Goal: Navigation & Orientation: Find specific page/section

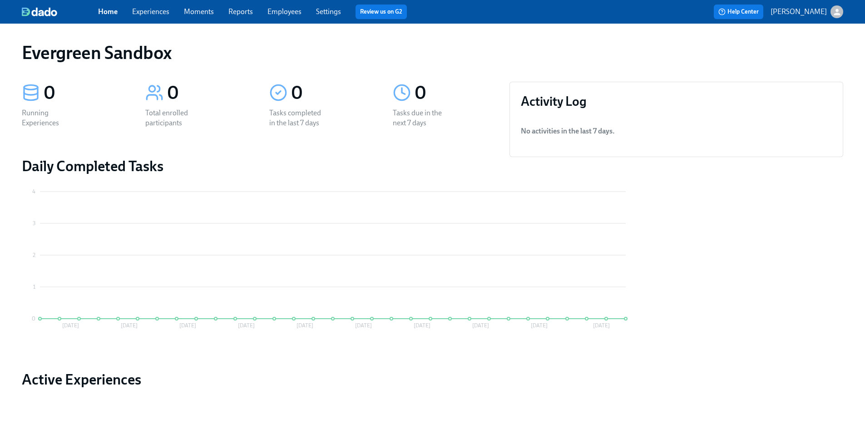
click at [801, 13] on p "[PERSON_NAME]" at bounding box center [799, 12] width 56 height 10
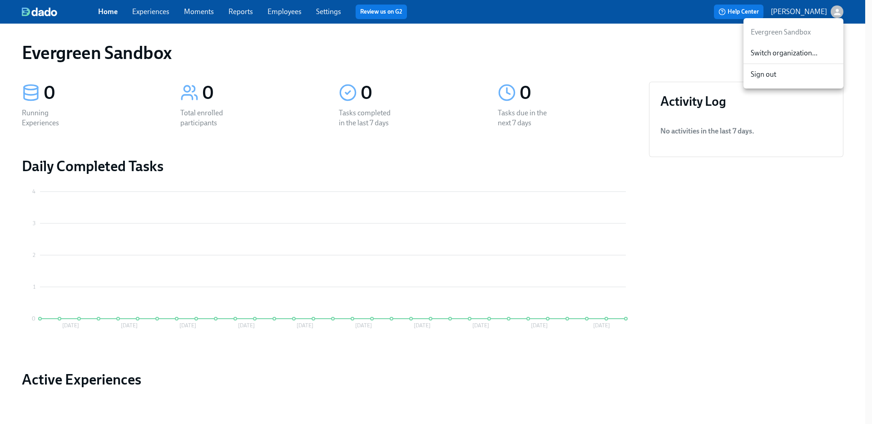
click at [797, 50] on span "Switch organization..." at bounding box center [793, 53] width 85 height 10
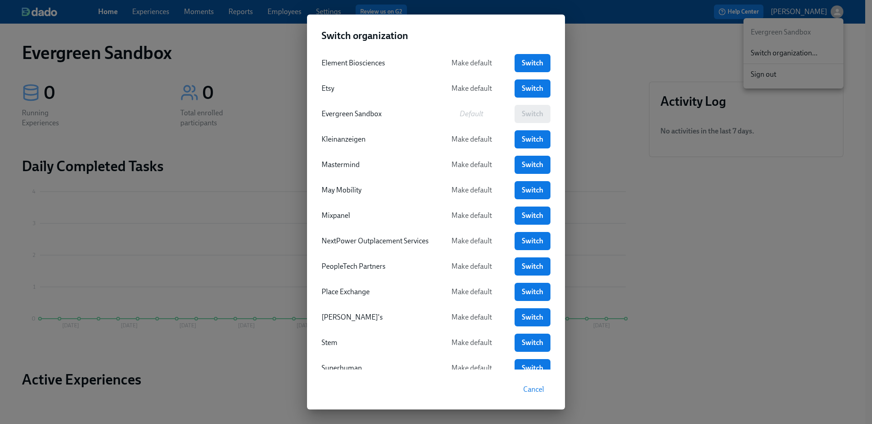
scroll to position [182, 0]
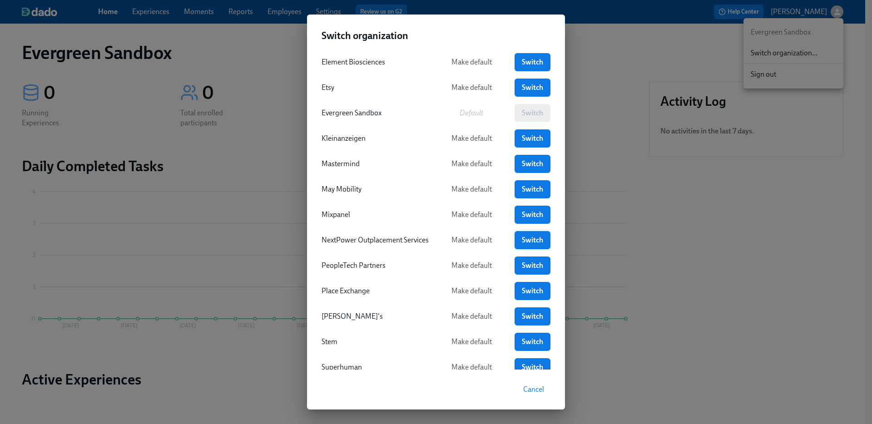
click at [537, 243] on span "Switch" at bounding box center [532, 240] width 23 height 9
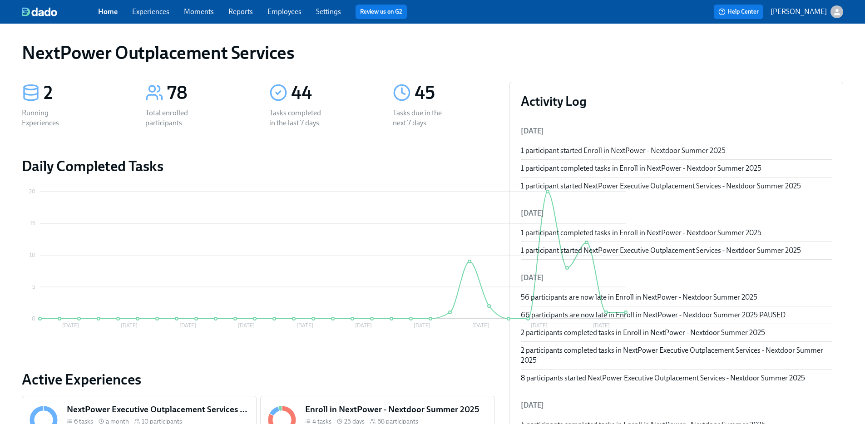
click at [163, 14] on link "Experiences" at bounding box center [150, 11] width 37 height 9
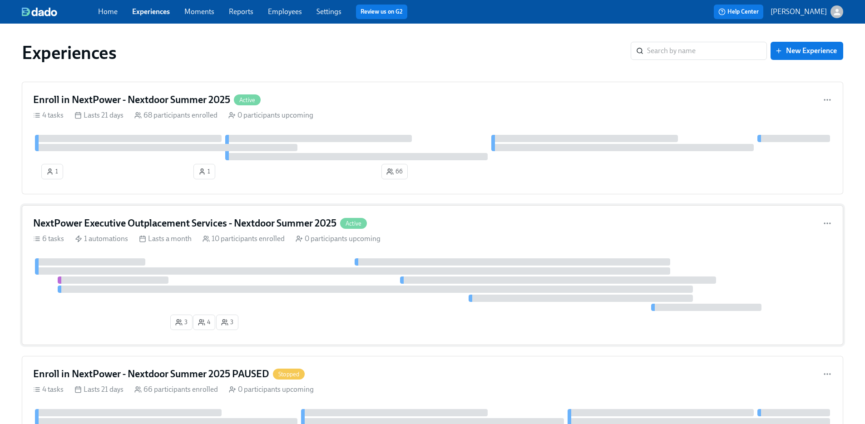
click at [228, 228] on h4 "NextPower Executive Outplacement Services - Nextdoor Summer 2025" at bounding box center [184, 224] width 303 height 14
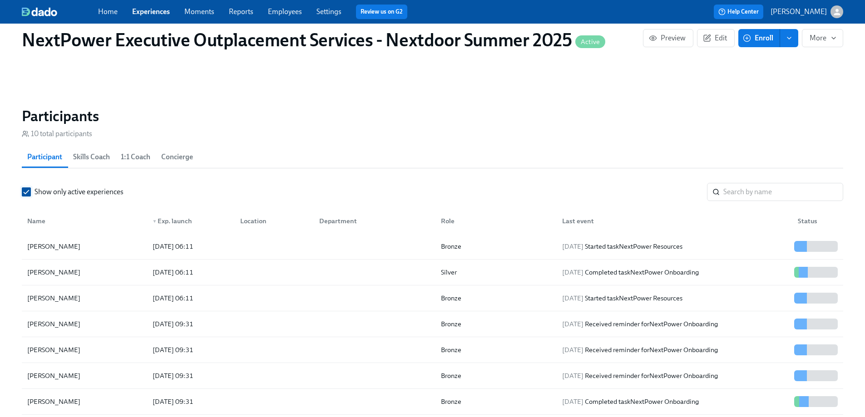
click at [27, 188] on input "Show only active experiences" at bounding box center [26, 192] width 8 height 8
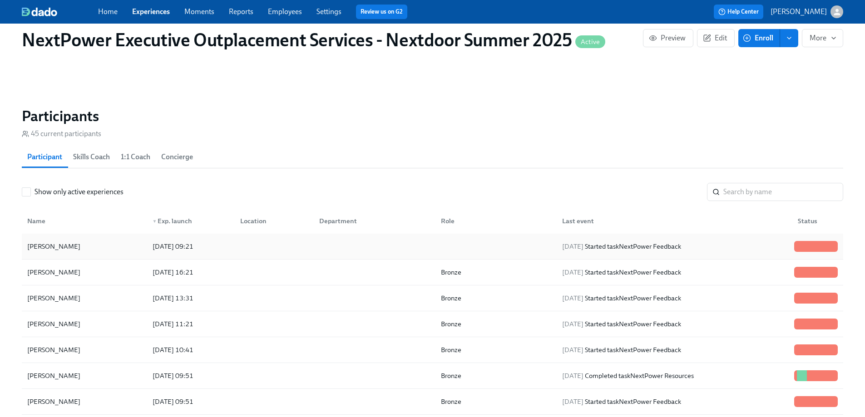
click at [421, 238] on div at bounding box center [373, 247] width 122 height 18
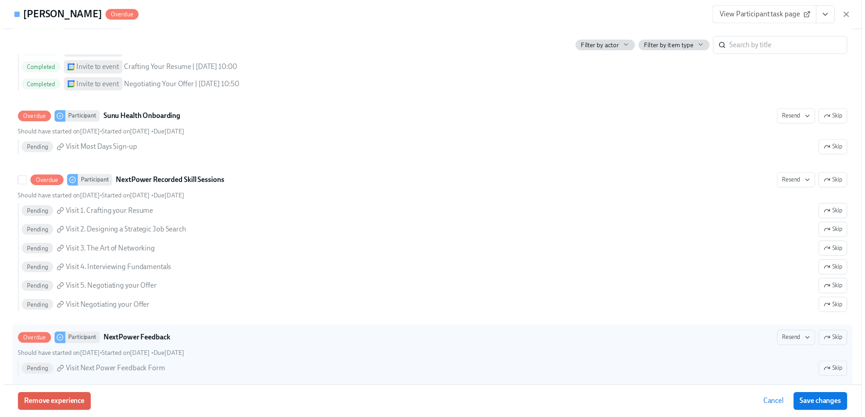
scroll to position [305, 0]
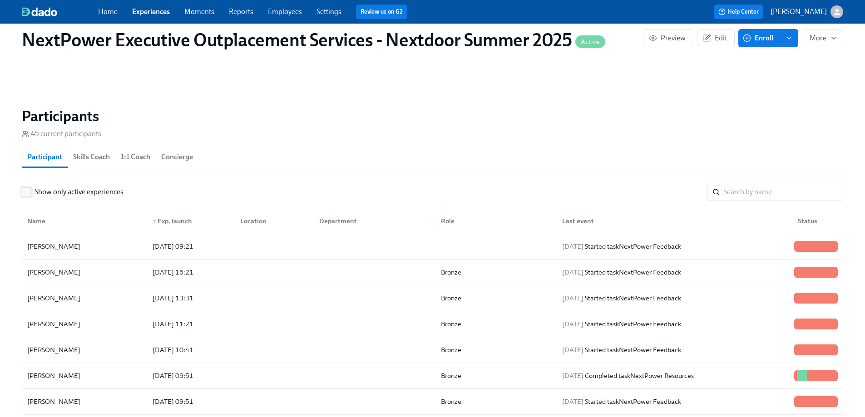
click at [70, 187] on span "Show only active experiences" at bounding box center [79, 192] width 89 height 10
click at [30, 188] on input "Show only active experiences" at bounding box center [26, 192] width 8 height 8
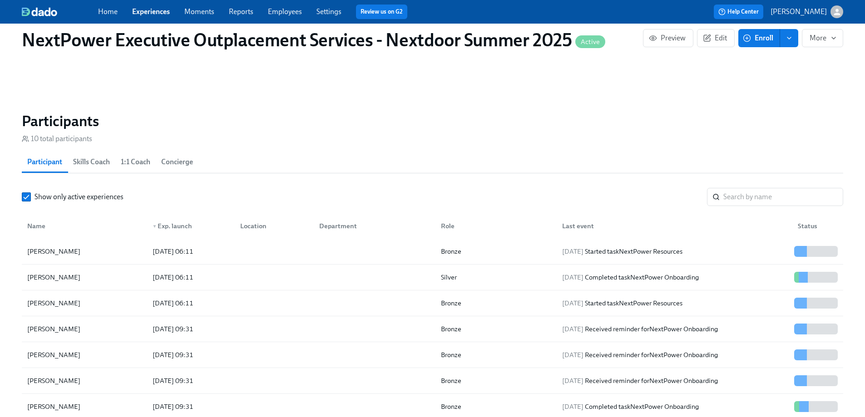
scroll to position [651, 0]
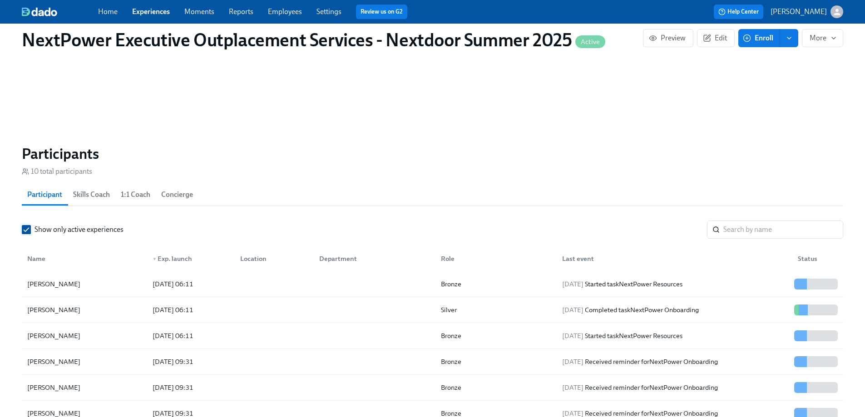
click at [24, 226] on input "Show only active experiences" at bounding box center [26, 230] width 8 height 8
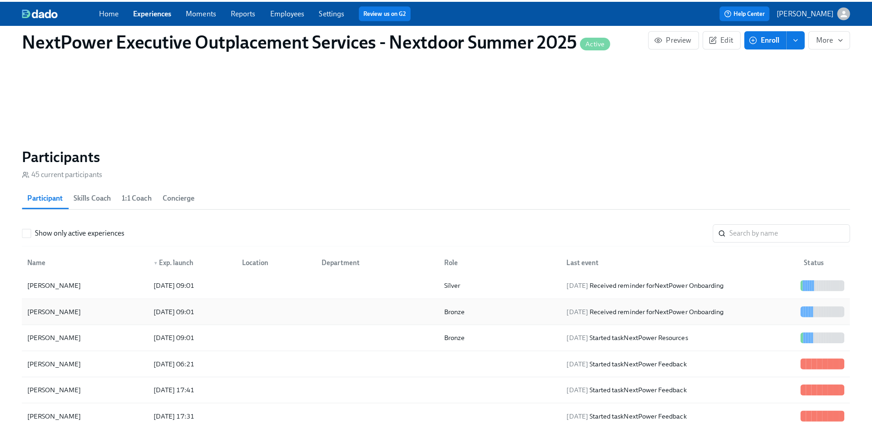
scroll to position [967, 0]
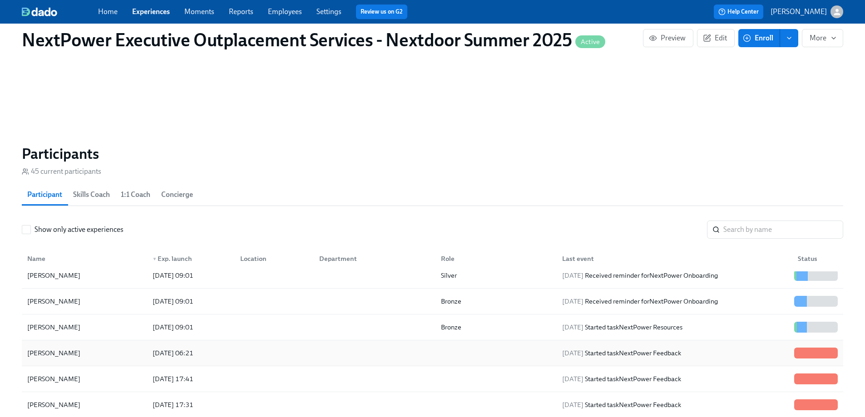
click at [105, 344] on div "Christopher Doyle" at bounding box center [85, 353] width 122 height 18
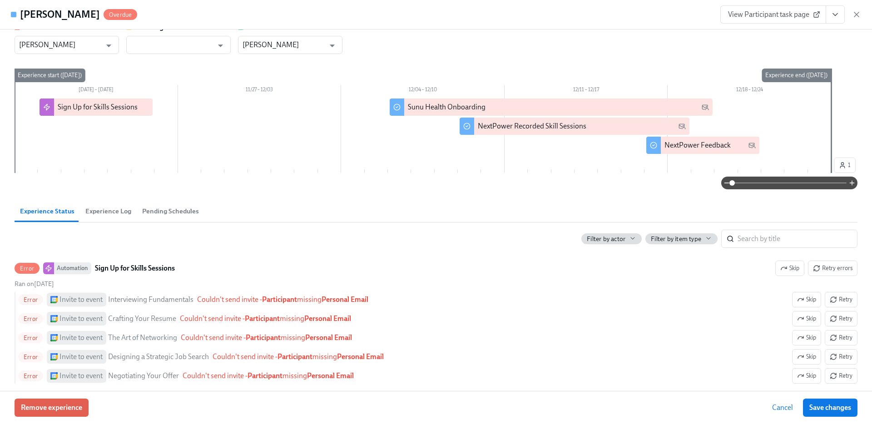
scroll to position [8, 0]
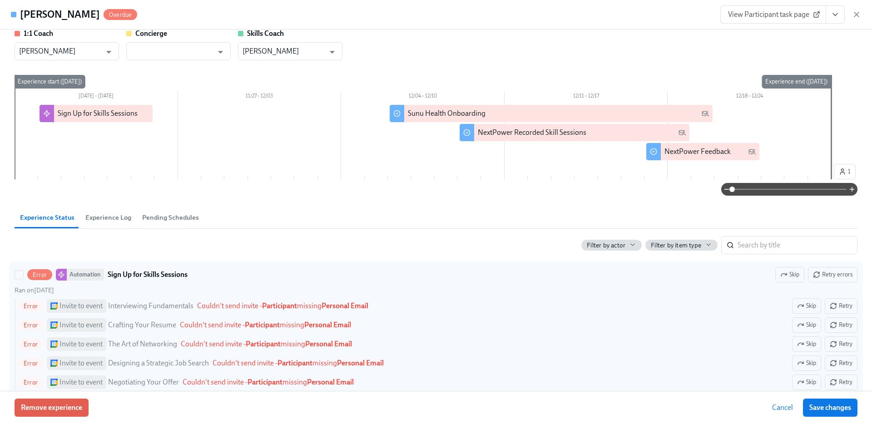
click at [268, 304] on strong "Participant" at bounding box center [279, 306] width 35 height 9
click at [23, 279] on input "Error Automation Sign Up for Skills Sessions Skip Retry errors Ran on August 14…" at bounding box center [19, 275] width 8 height 8
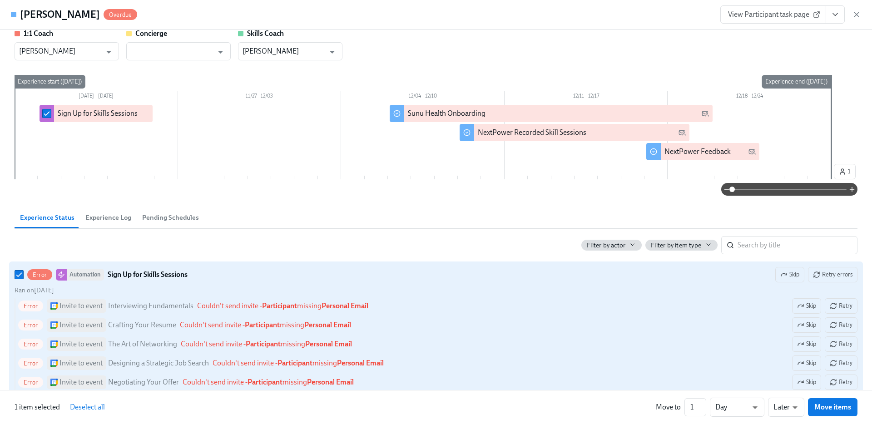
click at [268, 304] on strong "Participant" at bounding box center [279, 306] width 35 height 9
click at [23, 279] on input "Error Automation Sign Up for Skills Sessions Skip Retry errors Ran on August 14…" at bounding box center [19, 275] width 8 height 8
checkbox input "false"
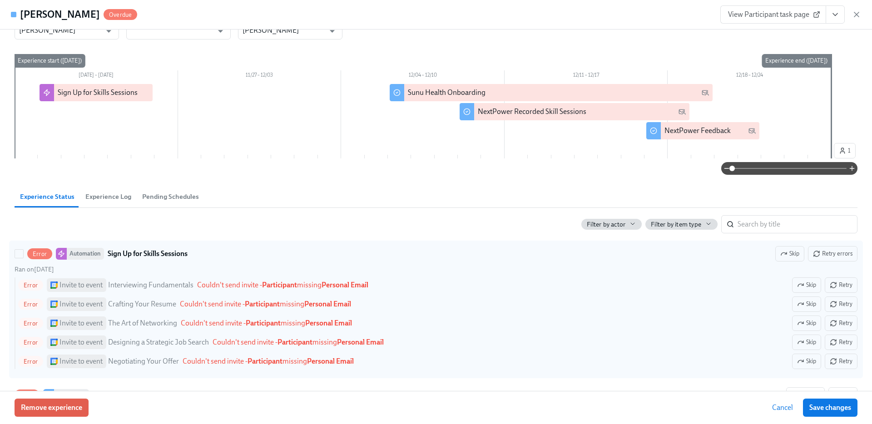
scroll to position [0, 0]
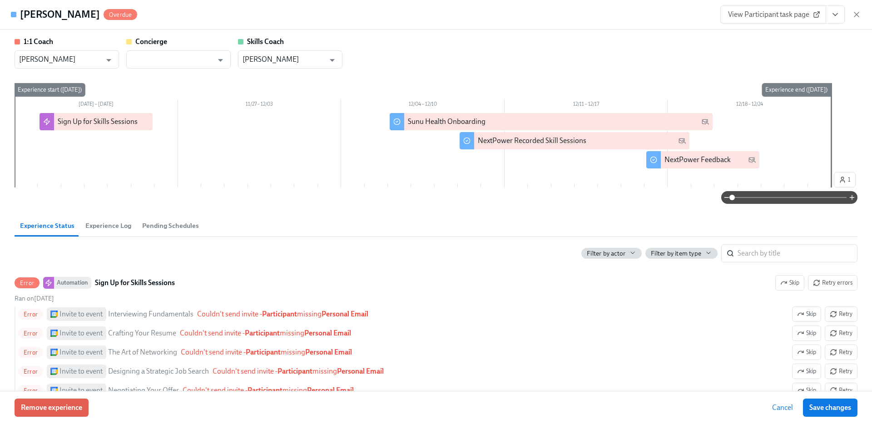
click at [94, 231] on button "Experience Log" at bounding box center [108, 226] width 57 height 22
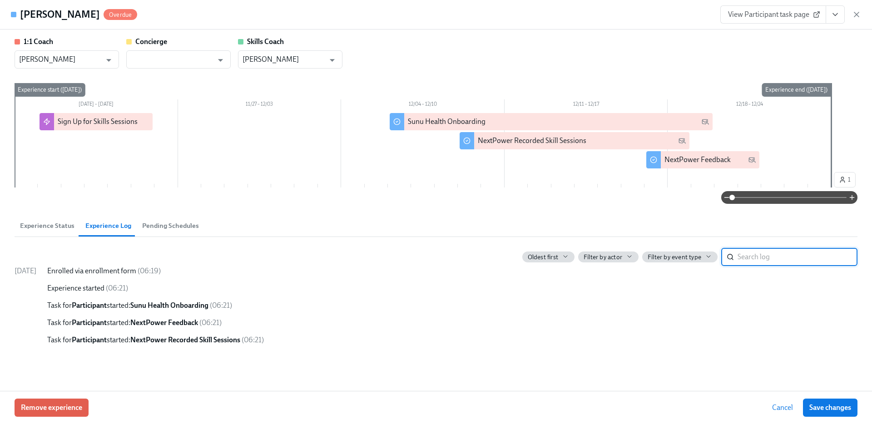
click at [152, 226] on span "Pending Schedules" at bounding box center [170, 226] width 57 height 10
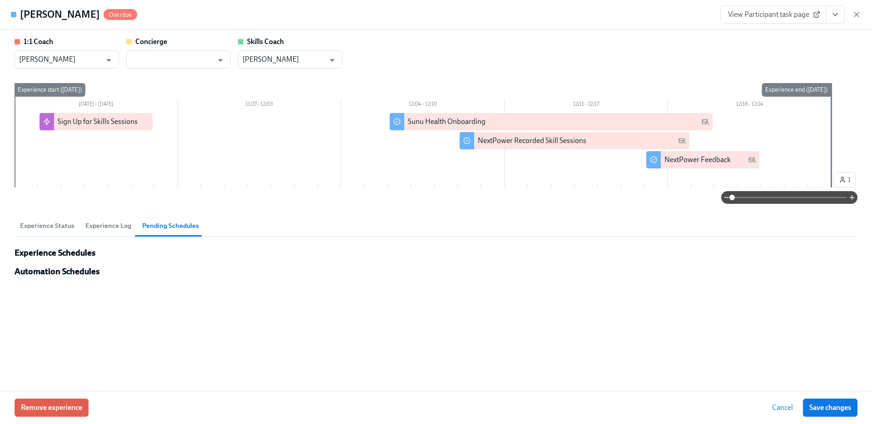
click at [51, 223] on span "Experience Status" at bounding box center [47, 226] width 55 height 10
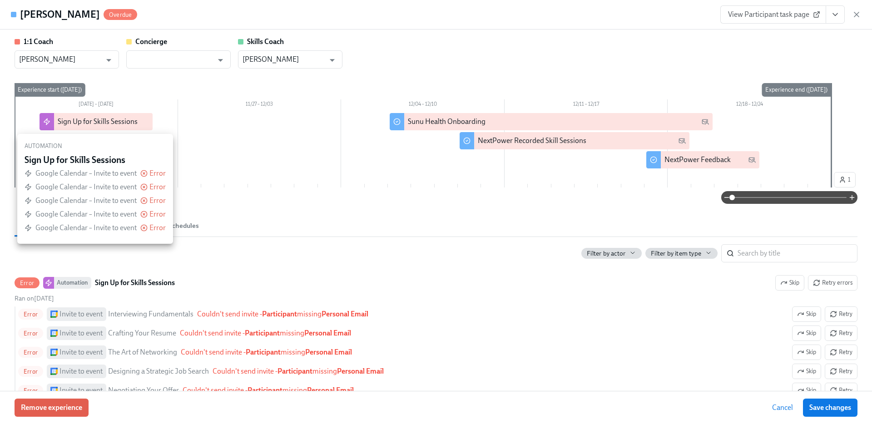
click at [84, 122] on div "Sign Up for Skills Sessions" at bounding box center [98, 122] width 80 height 10
click at [94, 129] on div "Sign Up for Skills Sessions" at bounding box center [96, 121] width 113 height 17
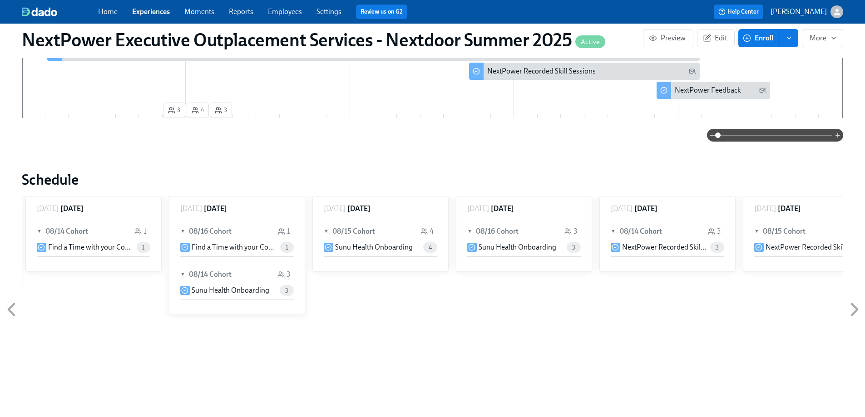
scroll to position [42, 0]
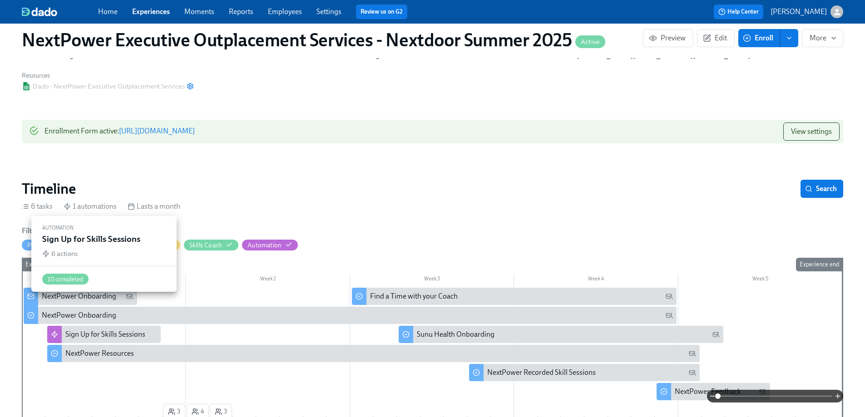
click at [114, 330] on div "Sign Up for Skills Sessions" at bounding box center [105, 335] width 80 height 10
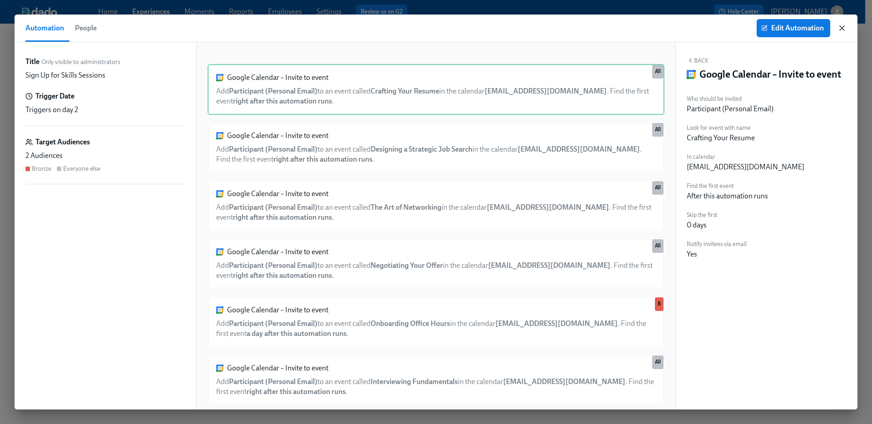
click at [844, 25] on icon "button" at bounding box center [842, 28] width 9 height 9
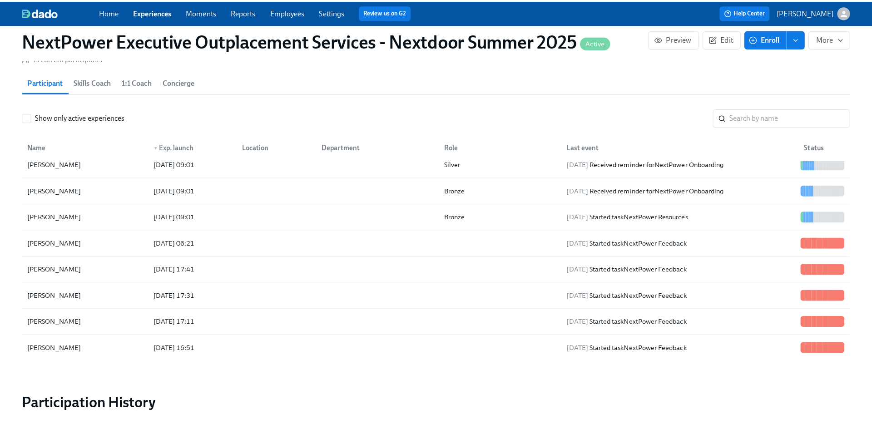
scroll to position [763, 0]
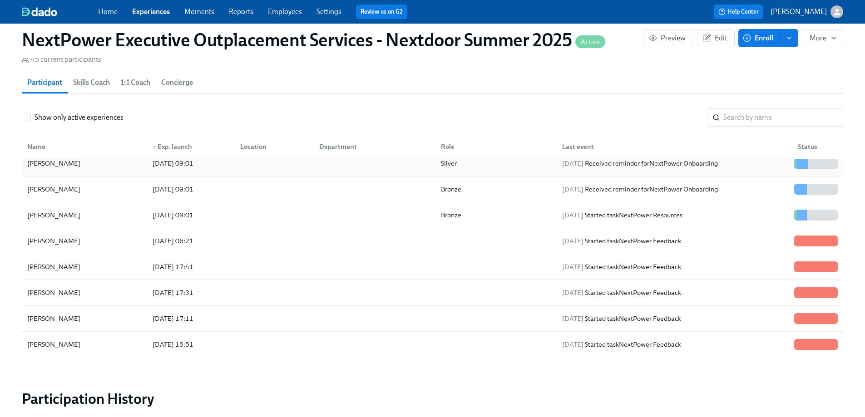
click at [91, 154] on div "Christopher Doyle" at bounding box center [85, 163] width 122 height 18
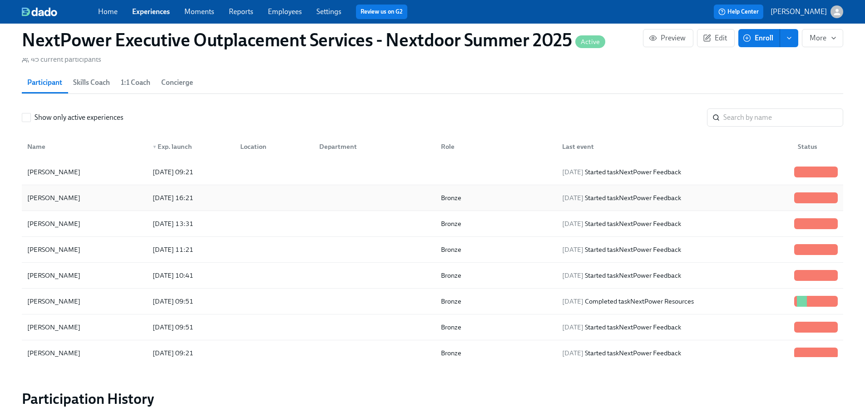
click at [84, 193] on div "Andres Manzano Gomez" at bounding box center [54, 198] width 60 height 11
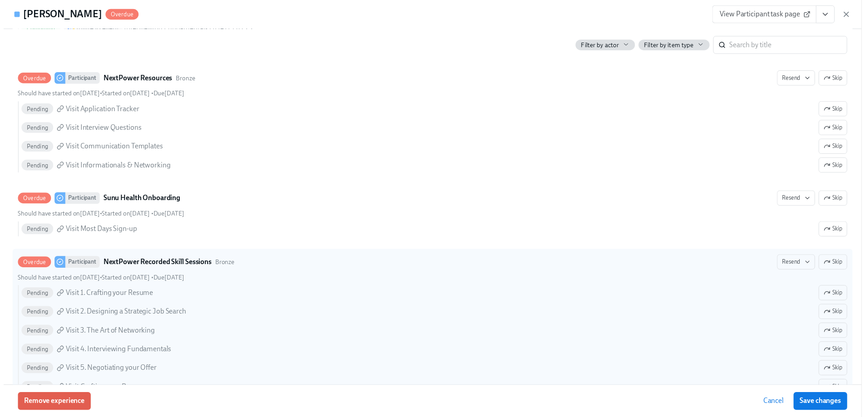
scroll to position [573, 0]
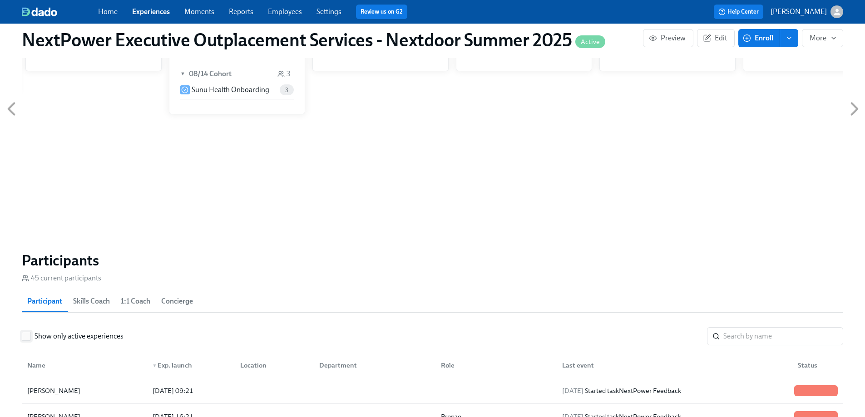
scroll to position [557, 0]
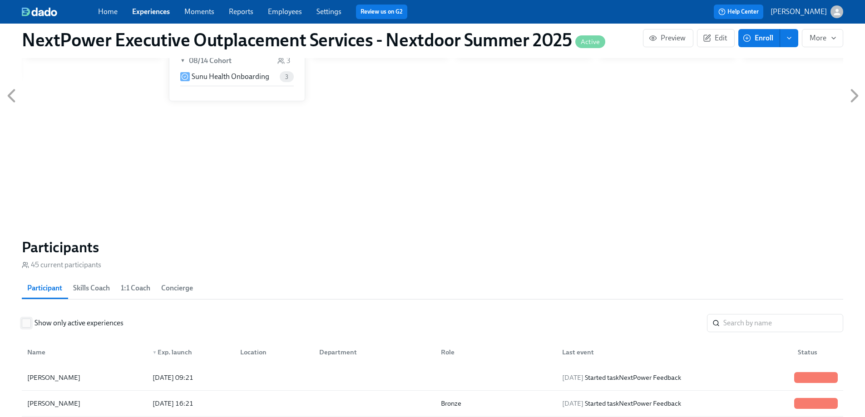
click at [55, 318] on span "Show only active experiences" at bounding box center [79, 323] width 89 height 10
click at [30, 319] on input "Show only active experiences" at bounding box center [26, 323] width 8 height 8
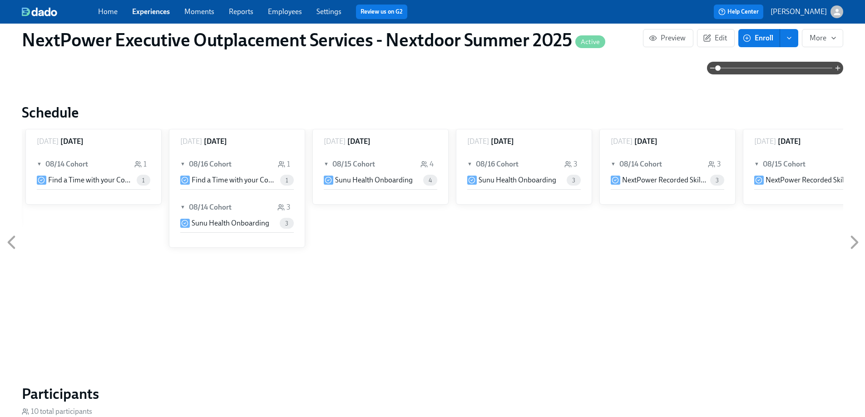
scroll to position [459, 0]
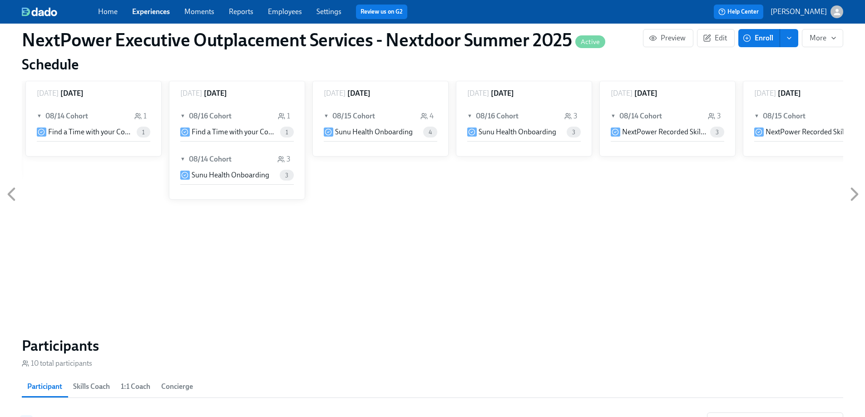
click at [43, 417] on span "Show only active experiences" at bounding box center [79, 422] width 89 height 10
click at [30, 418] on input "Show only active experiences" at bounding box center [26, 422] width 8 height 8
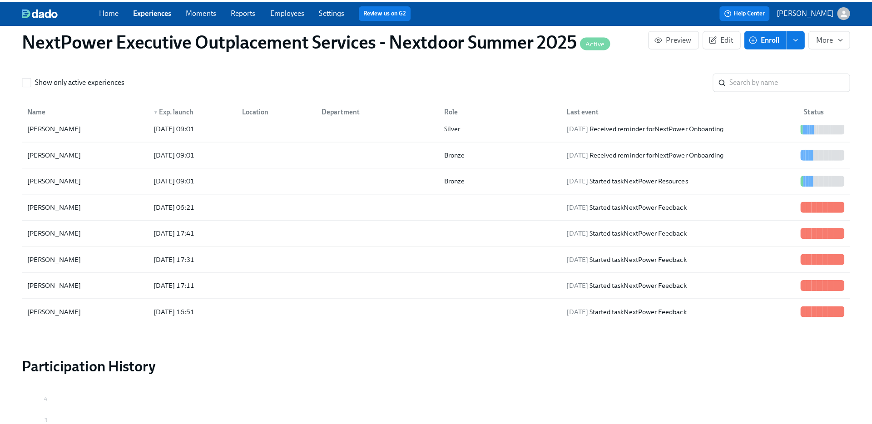
scroll to position [752, 0]
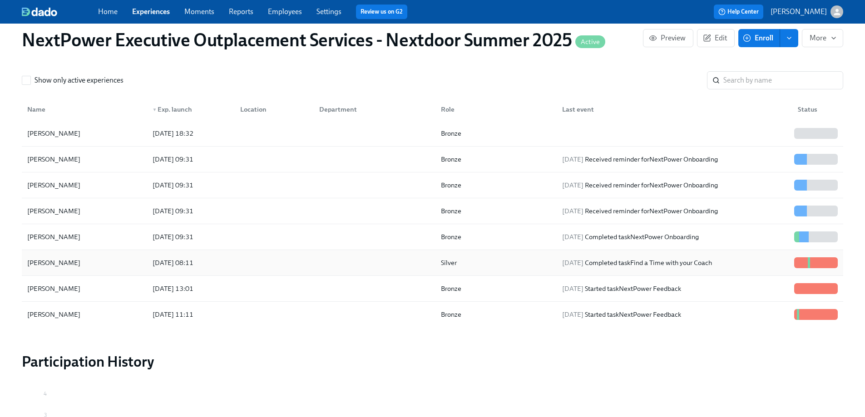
click at [73, 254] on div "Cass Clark" at bounding box center [85, 263] width 122 height 18
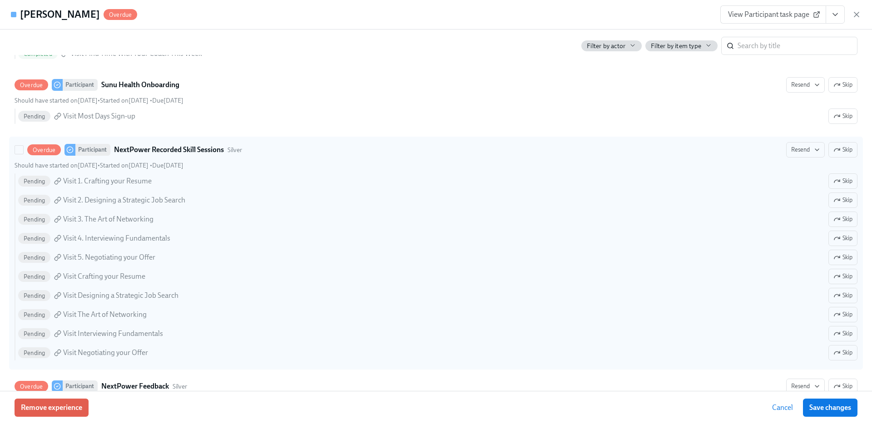
scroll to position [695, 0]
click at [184, 164] on span "Due December 19th" at bounding box center [167, 164] width 31 height 8
click at [23, 152] on input "Overdue Participant NextPower Recorded Skill Sessions Silver Resend Skip Should…" at bounding box center [19, 148] width 8 height 8
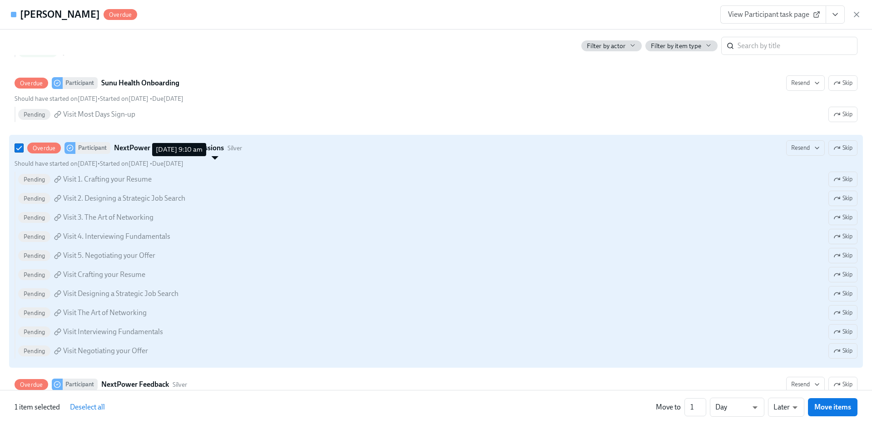
click at [184, 164] on span "Due December 19th" at bounding box center [167, 164] width 31 height 8
click at [23, 152] on input "Overdue Participant NextPower Recorded Skill Sessions Silver Resend Skip Should…" at bounding box center [19, 148] width 8 height 8
checkbox input "false"
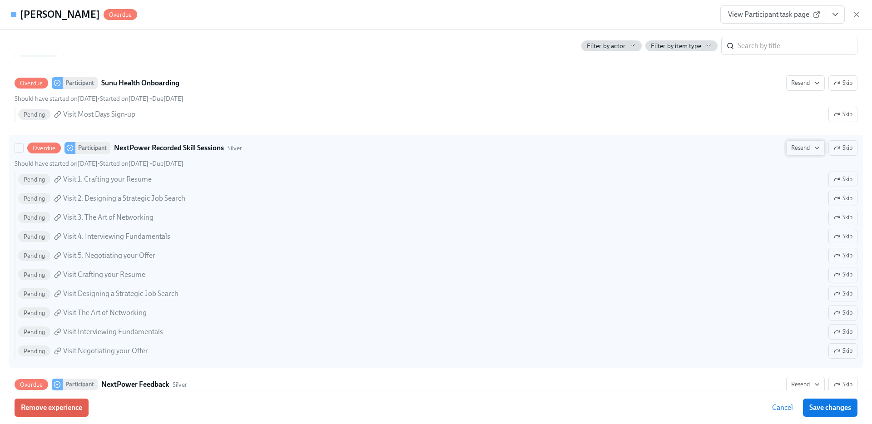
drag, startPoint x: 788, startPoint y: 148, endPoint x: 793, endPoint y: 150, distance: 5.9
click at [793, 150] on span "Resend" at bounding box center [805, 148] width 29 height 9
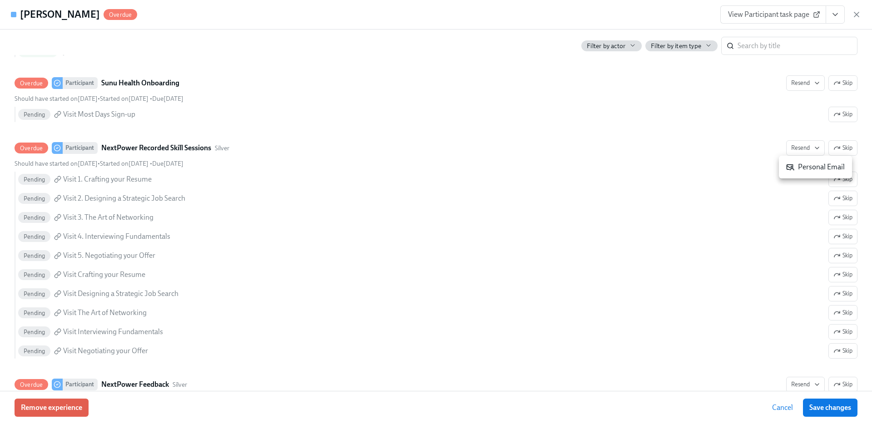
click at [605, 112] on div at bounding box center [436, 212] width 872 height 424
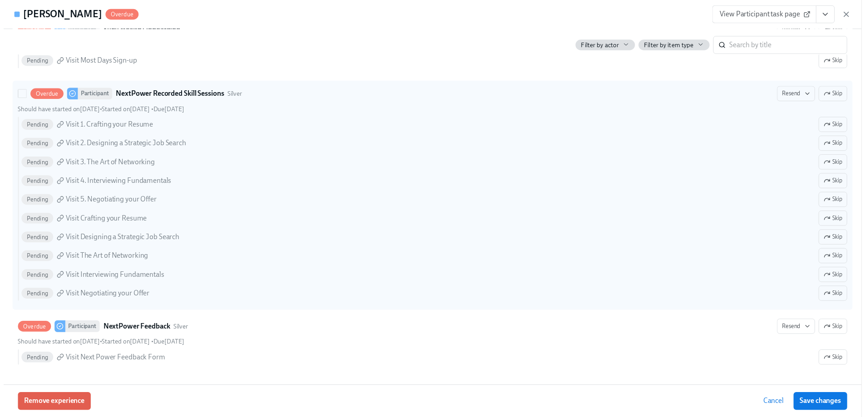
scroll to position [0, 0]
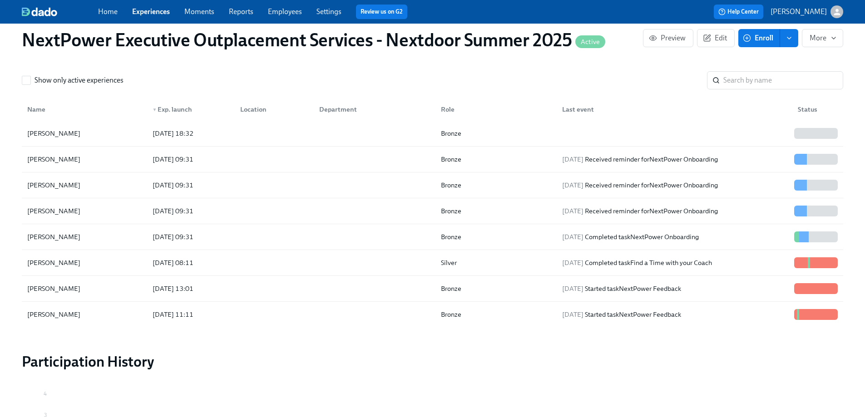
click at [270, 9] on link "Employees" at bounding box center [285, 11] width 34 height 9
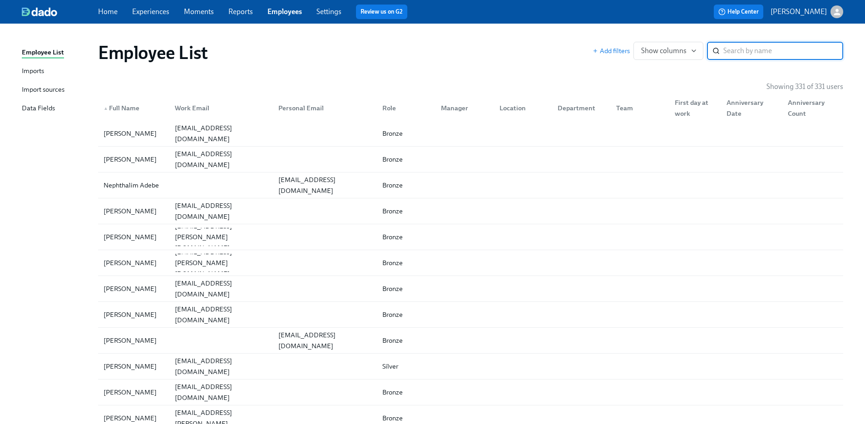
click at [741, 56] on input "search" at bounding box center [784, 51] width 120 height 18
click at [742, 55] on input "search" at bounding box center [784, 51] width 120 height 18
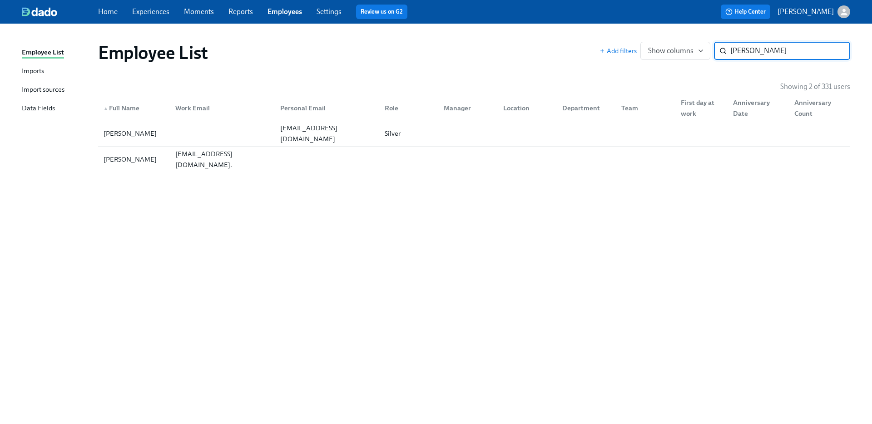
type input "christoph"
click at [745, 15] on span "Help Center" at bounding box center [745, 11] width 40 height 9
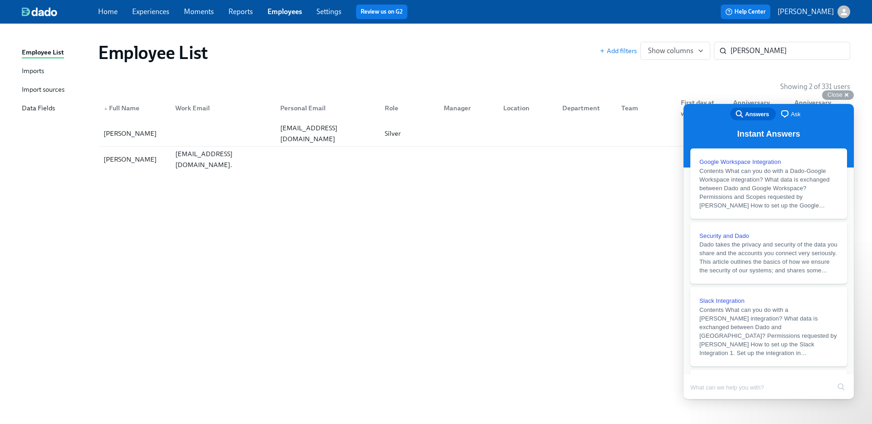
click at [459, 27] on div "Employee List Imports Import sources Data Fields Employee List Add filters Show…" at bounding box center [436, 224] width 872 height 401
click at [805, 16] on p "[PERSON_NAME]" at bounding box center [806, 12] width 56 height 10
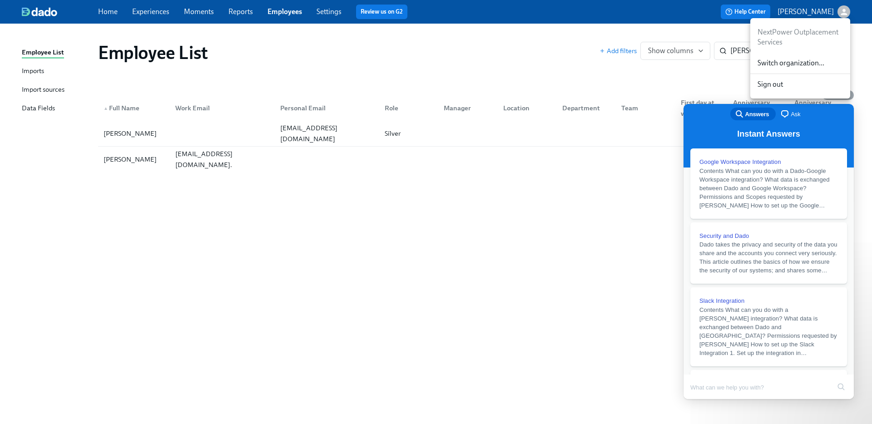
click at [797, 62] on span "Switch organization..." at bounding box center [800, 63] width 85 height 10
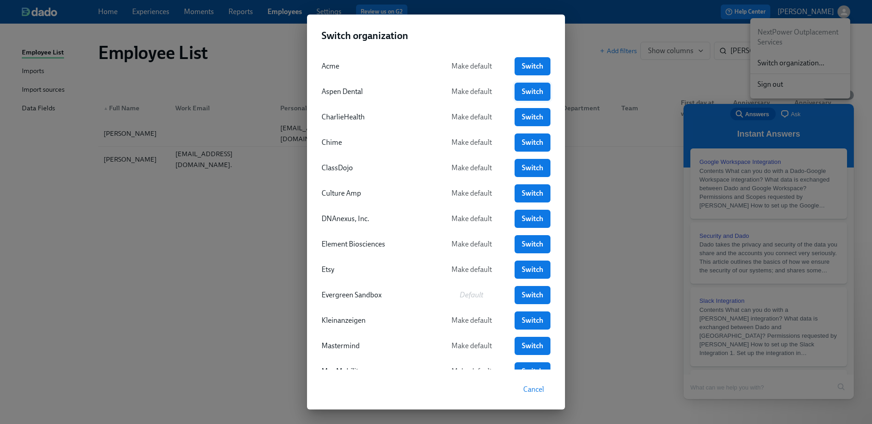
click at [533, 88] on span "Switch" at bounding box center [532, 91] width 23 height 9
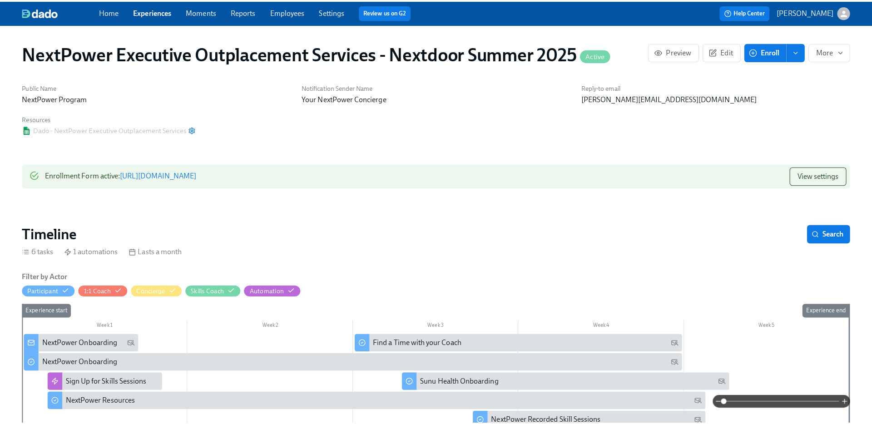
scroll to position [0, 571]
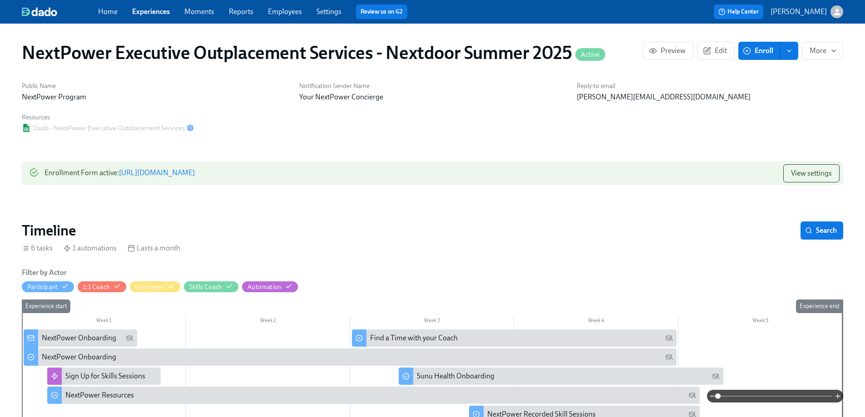
click at [276, 10] on link "Employees" at bounding box center [285, 11] width 34 height 9
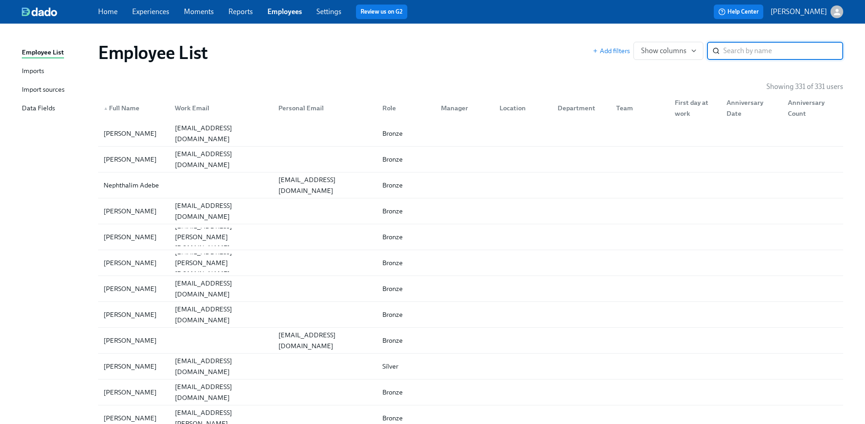
click at [745, 45] on input "search" at bounding box center [784, 51] width 120 height 18
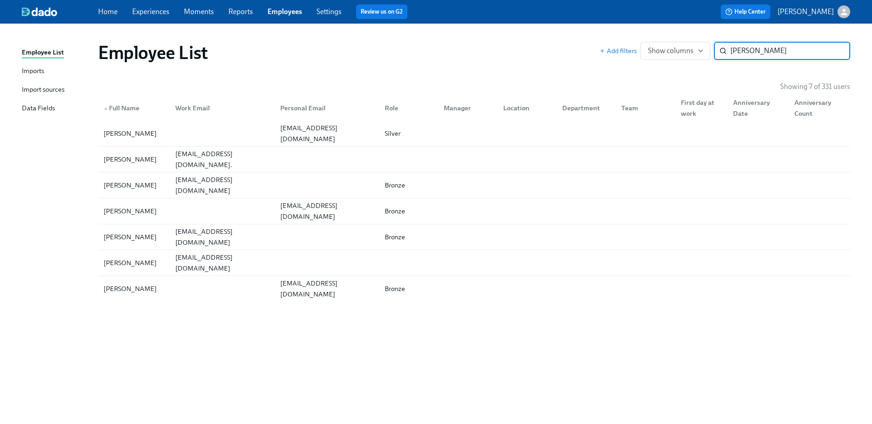
click at [746, 52] on input "chris" at bounding box center [790, 51] width 120 height 18
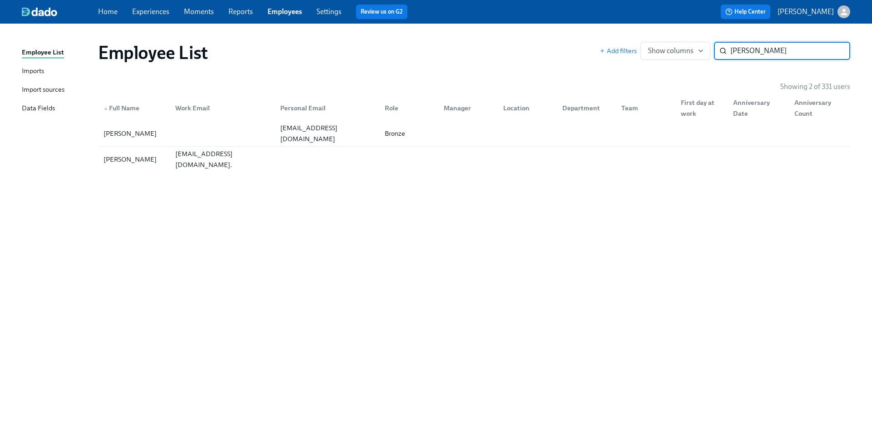
click at [745, 49] on input "john lin" at bounding box center [790, 51] width 120 height 18
type input "nikhil"
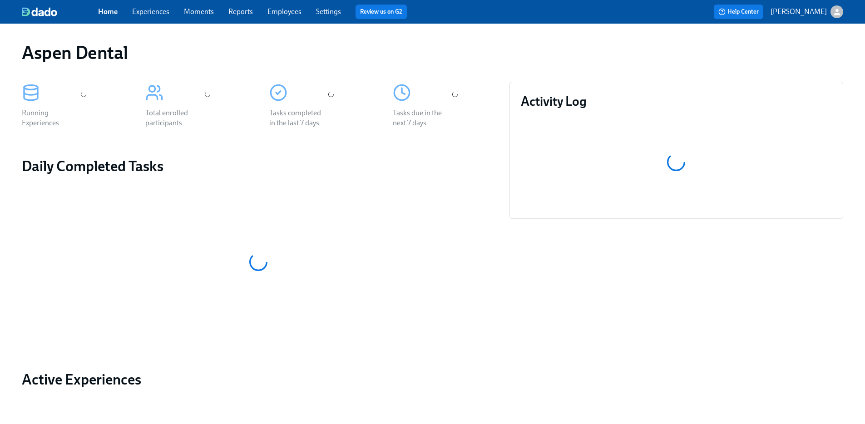
click at [156, 11] on link "Experiences" at bounding box center [150, 11] width 37 height 9
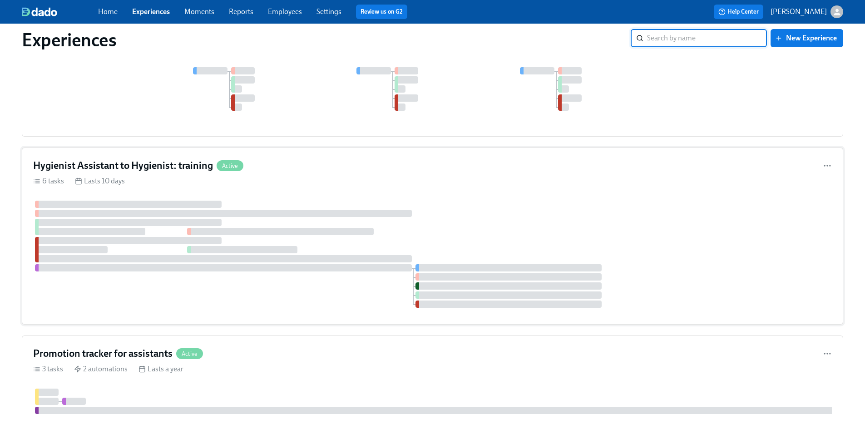
scroll to position [887, 0]
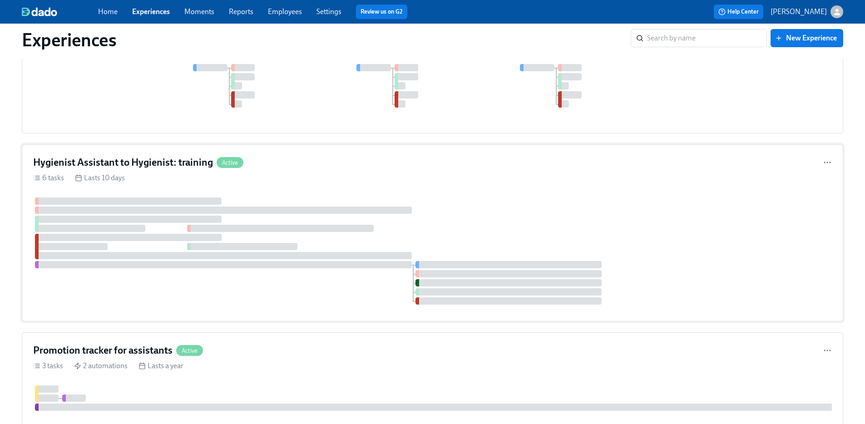
click at [195, 181] on div "Hygienist Assistant to Hygienist: training Active 6 tasks Lasts 10 days" at bounding box center [433, 232] width 822 height 177
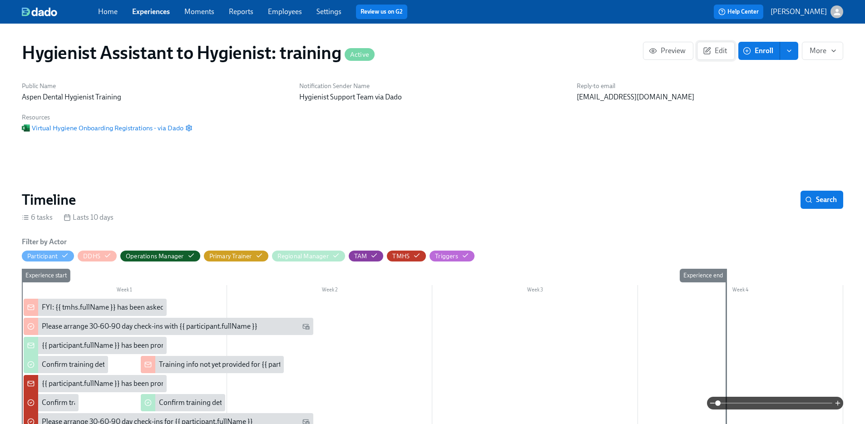
click at [713, 48] on span "Edit" at bounding box center [716, 50] width 22 height 9
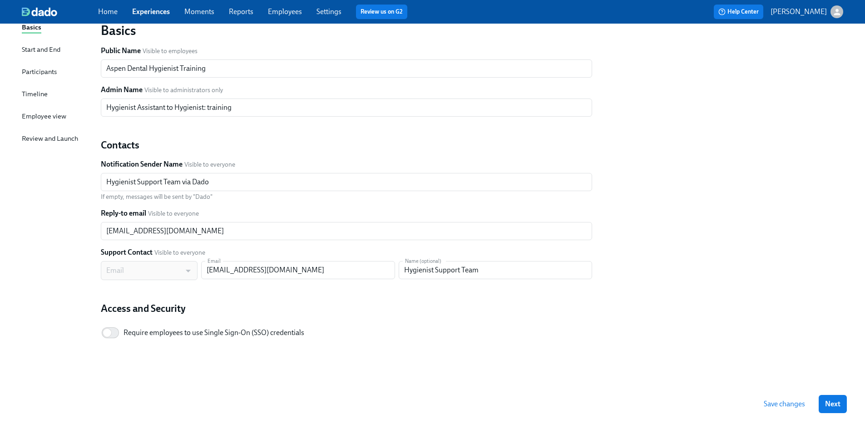
scroll to position [75, 0]
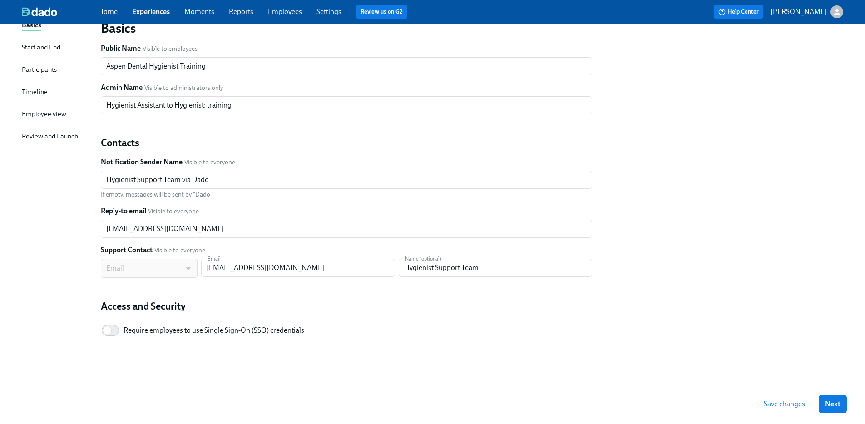
click at [43, 65] on div "Participants" at bounding box center [39, 70] width 35 height 10
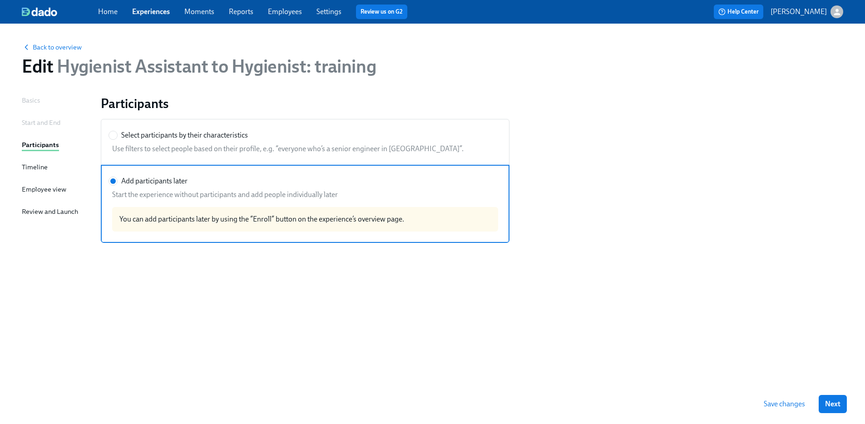
click at [41, 68] on h1 "Edit Hygienist Assistant to Hygienist: training" at bounding box center [199, 66] width 354 height 22
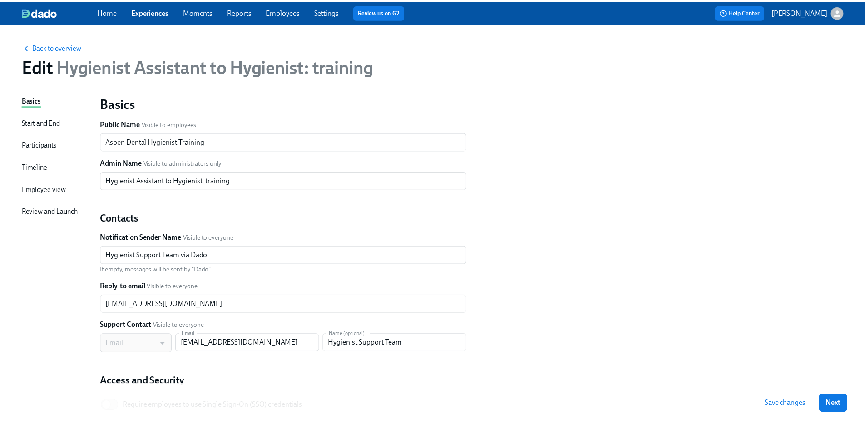
scroll to position [75, 0]
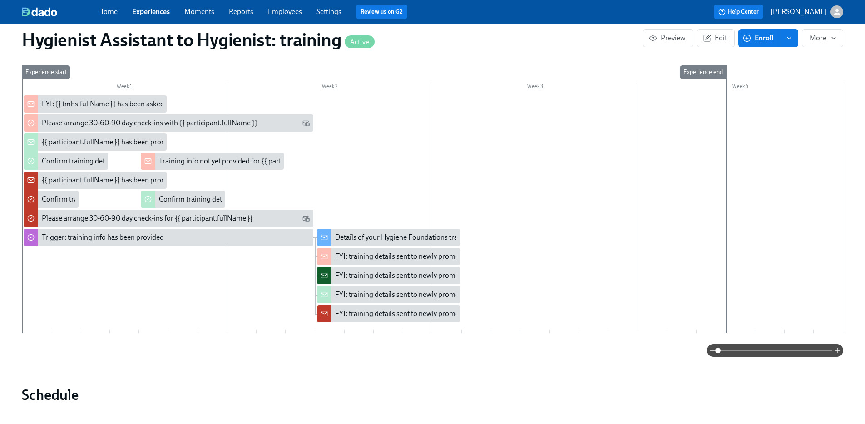
scroll to position [367, 0]
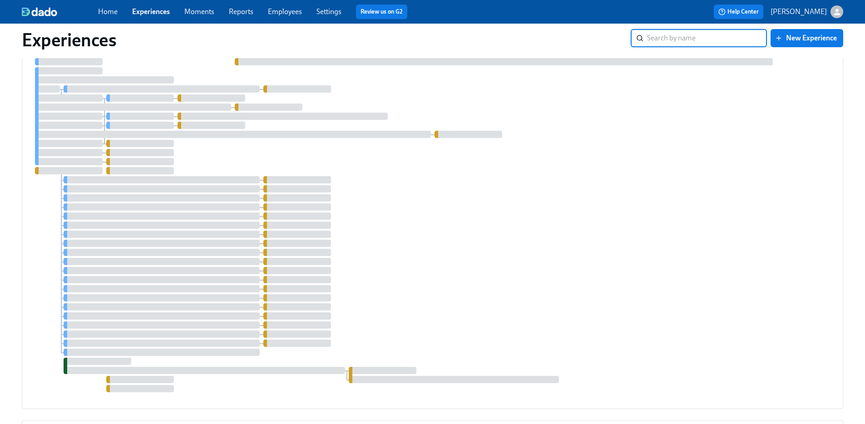
scroll to position [1755, 0]
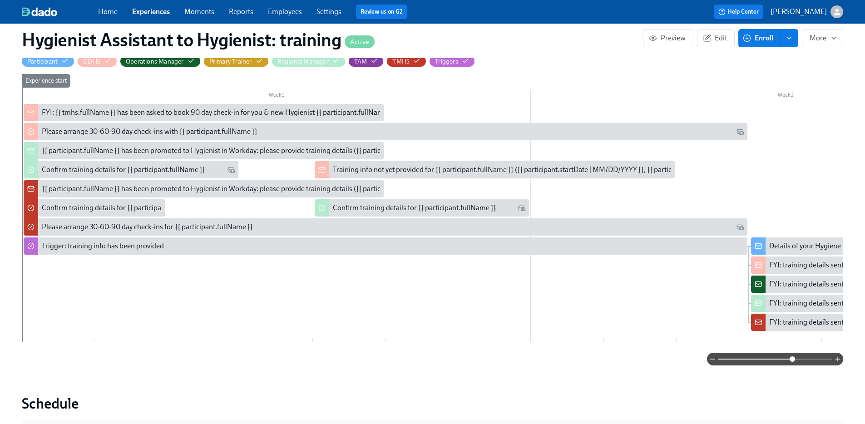
scroll to position [209, 0]
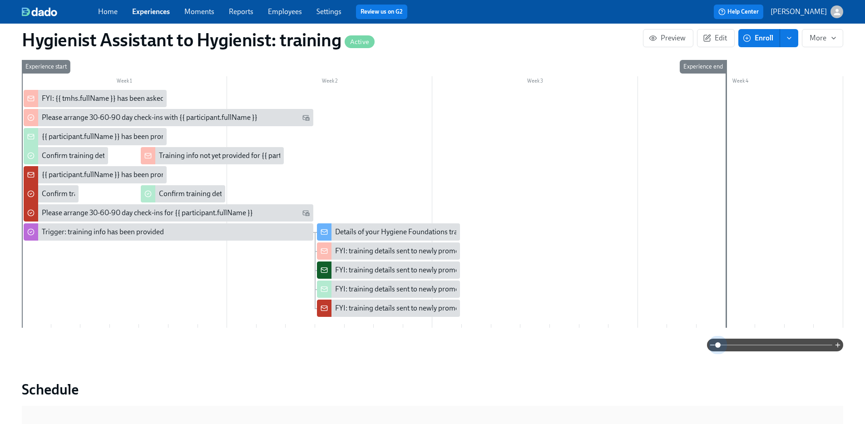
drag, startPoint x: 719, startPoint y: 314, endPoint x: 667, endPoint y: 313, distance: 52.2
click at [667, 339] on div at bounding box center [433, 345] width 822 height 13
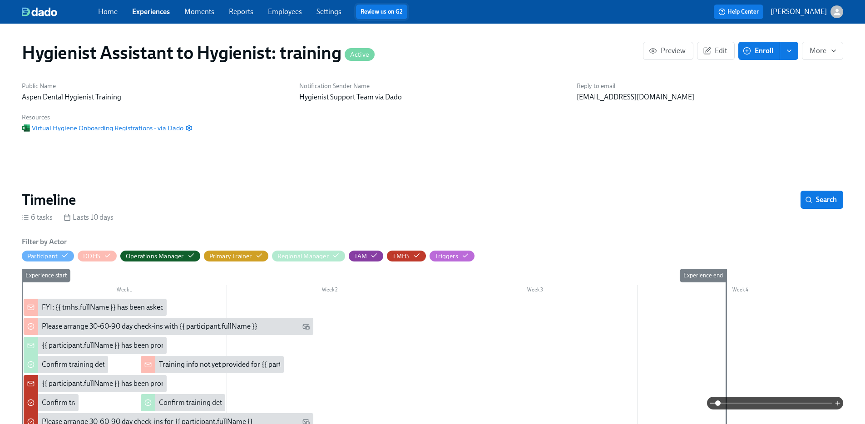
scroll to position [195, 0]
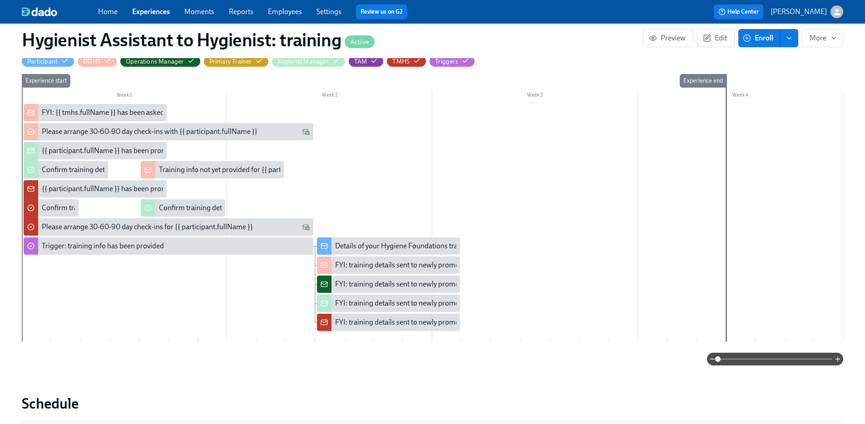
click at [156, 7] on link "Experiences" at bounding box center [151, 11] width 38 height 9
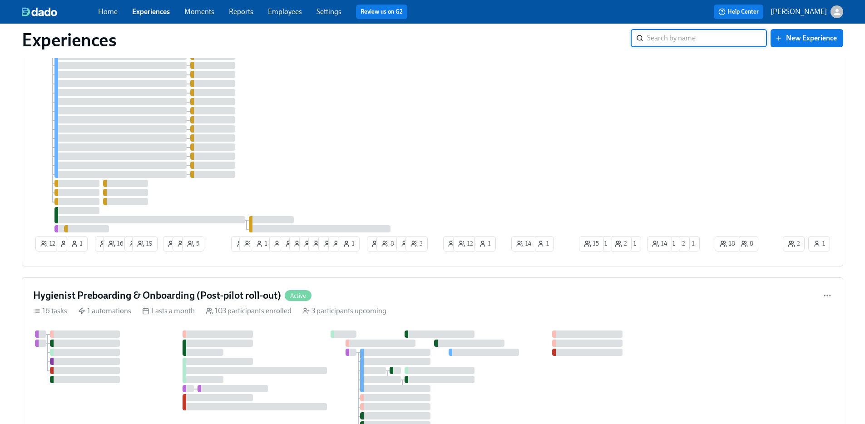
scroll to position [2635, 0]
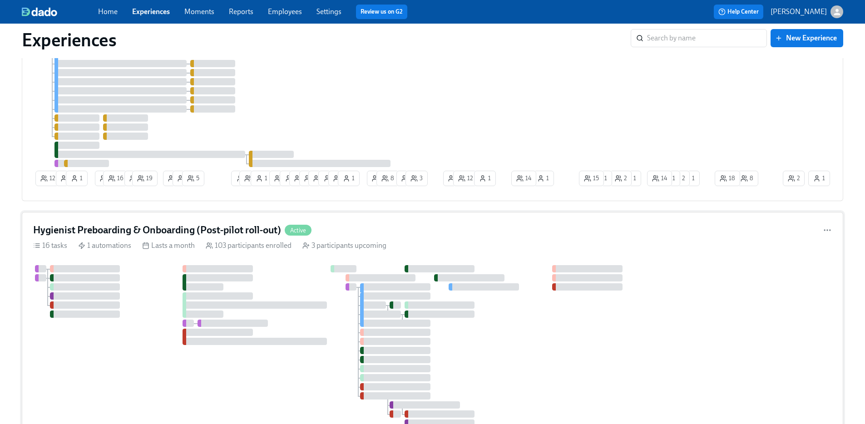
click at [147, 237] on h4 "Hygienist Preboarding & Onboarding (Post-pilot roll-out)" at bounding box center [157, 230] width 248 height 14
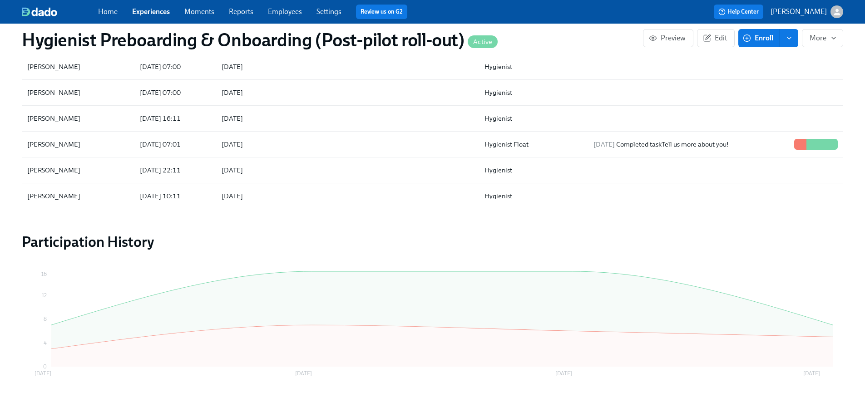
scroll to position [1164, 0]
